Goal: Find specific page/section: Find specific page/section

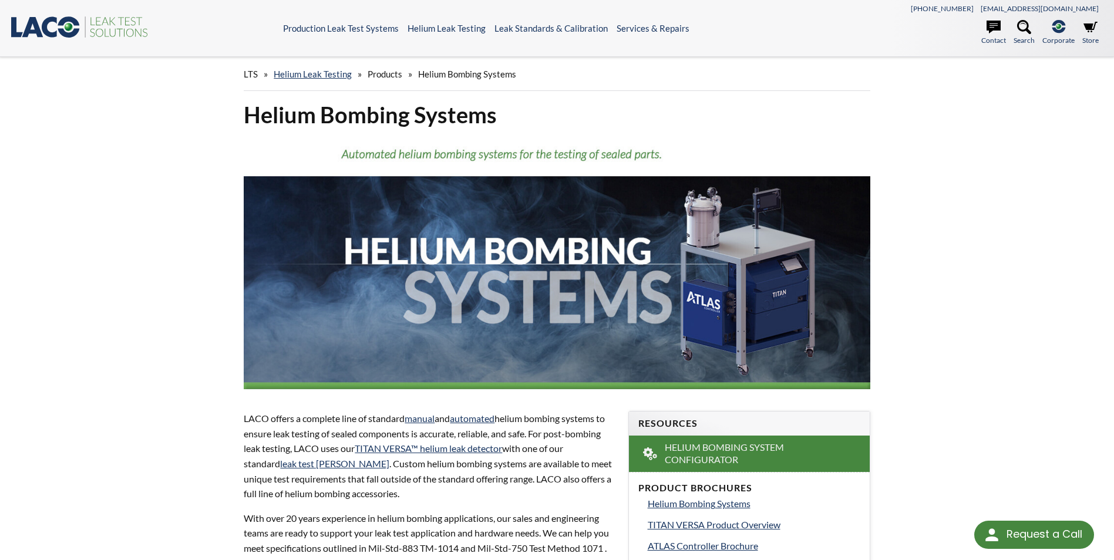
select select "Language Translate Widget"
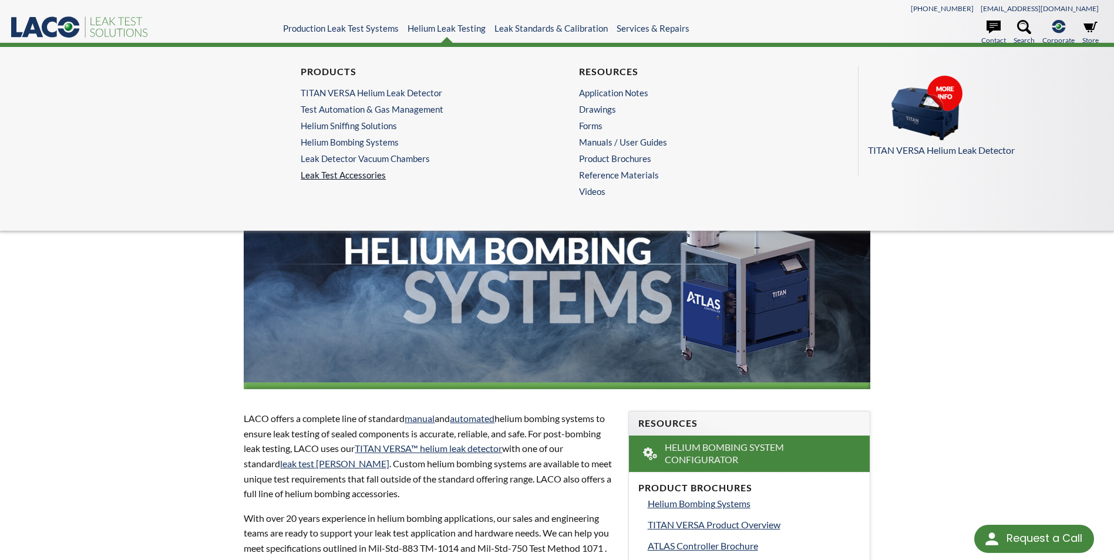
click at [349, 172] on link "Leak Test Accessories" at bounding box center [418, 175] width 234 height 11
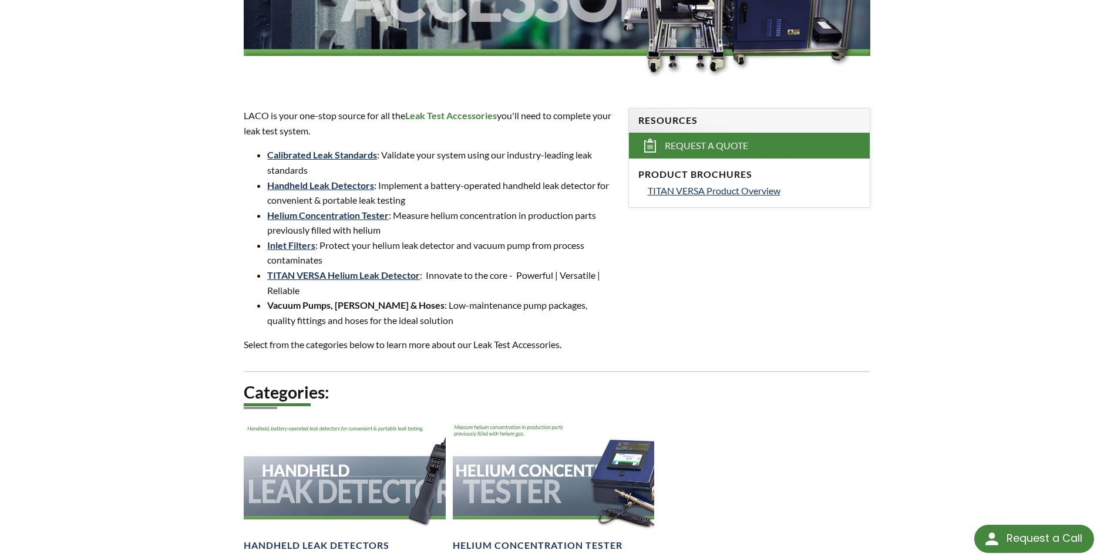
scroll to position [352, 0]
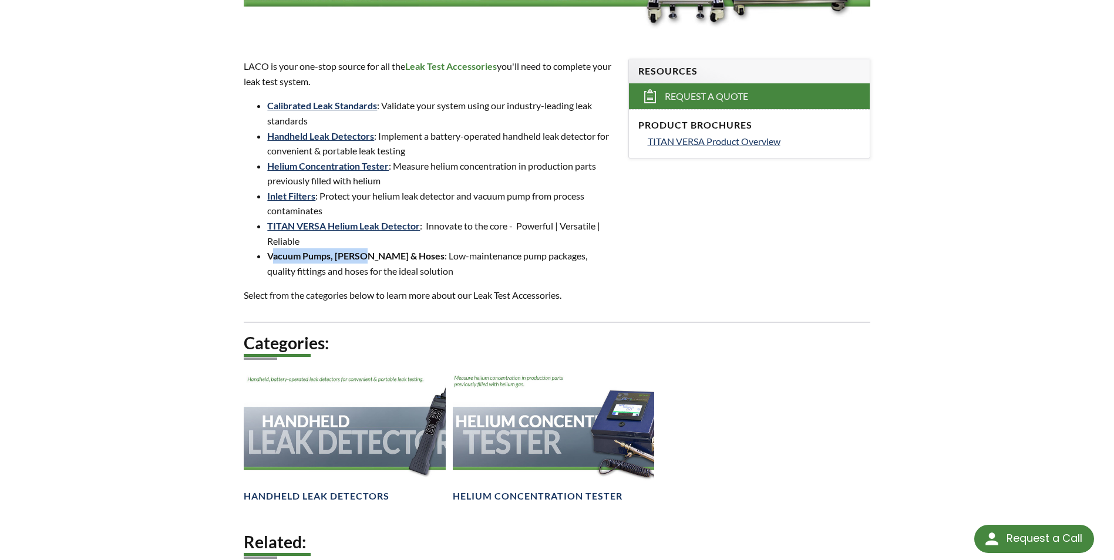
drag, startPoint x: 272, startPoint y: 257, endPoint x: 358, endPoint y: 260, distance: 85.8
click at [358, 260] on strong "Vacuum Pumps, Fittings & Hoses" at bounding box center [355, 255] width 177 height 11
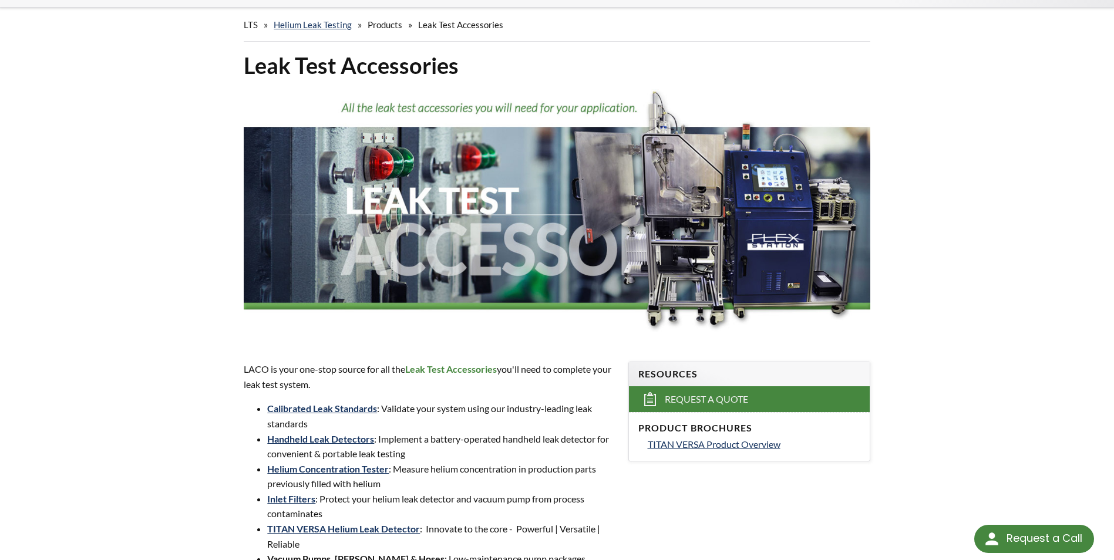
scroll to position [0, 0]
